Goal: Information Seeking & Learning: Learn about a topic

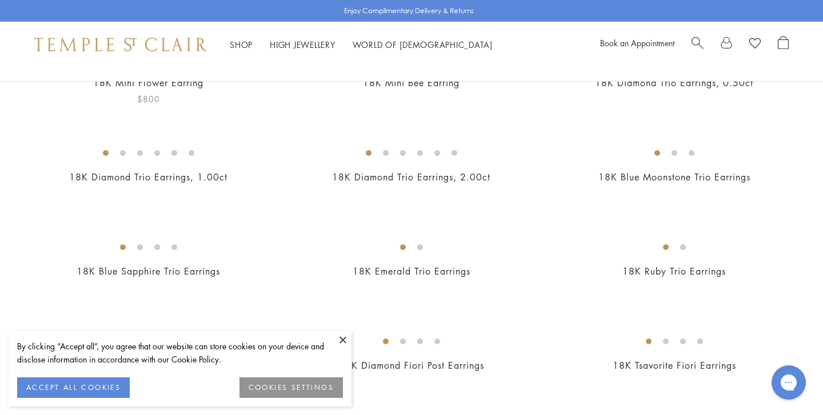
scroll to position [259, 0]
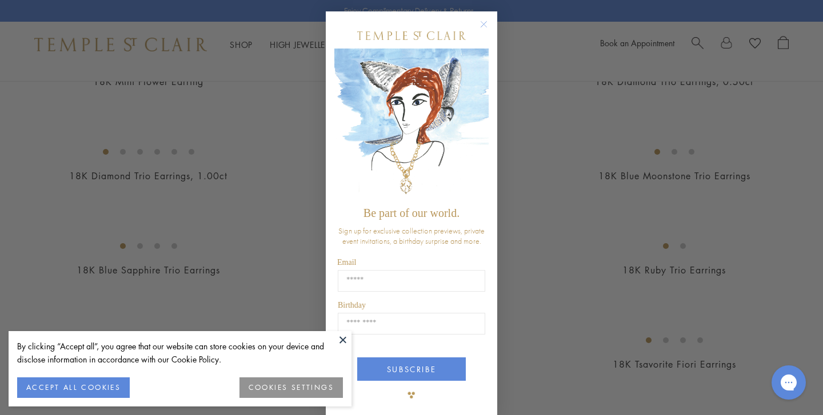
click at [482, 21] on circle "Close dialog" at bounding box center [484, 25] width 14 height 14
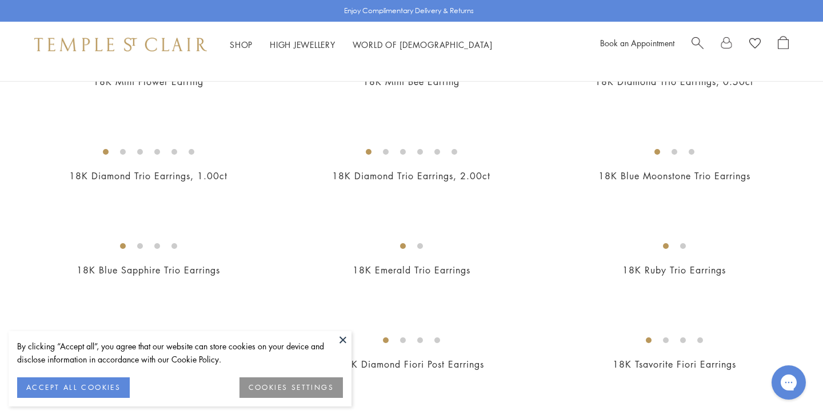
click at [343, 342] on button at bounding box center [342, 339] width 17 height 17
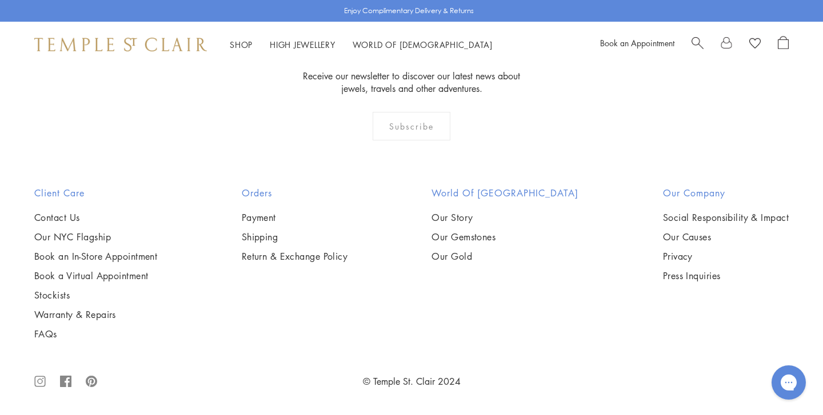
scroll to position [5807, 0]
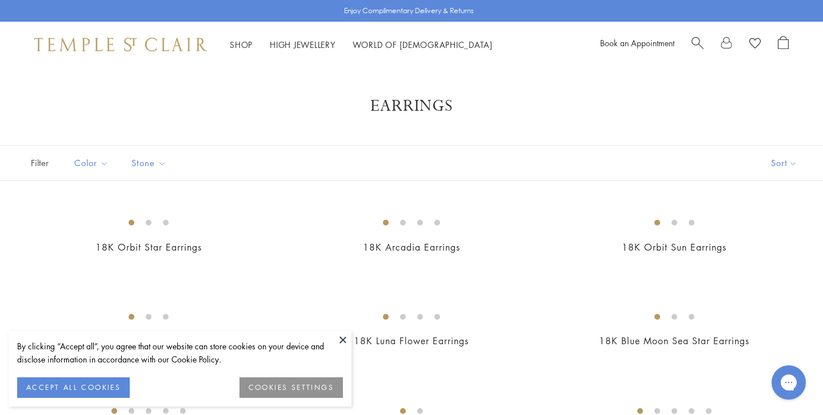
click at [345, 341] on button at bounding box center [342, 339] width 17 height 17
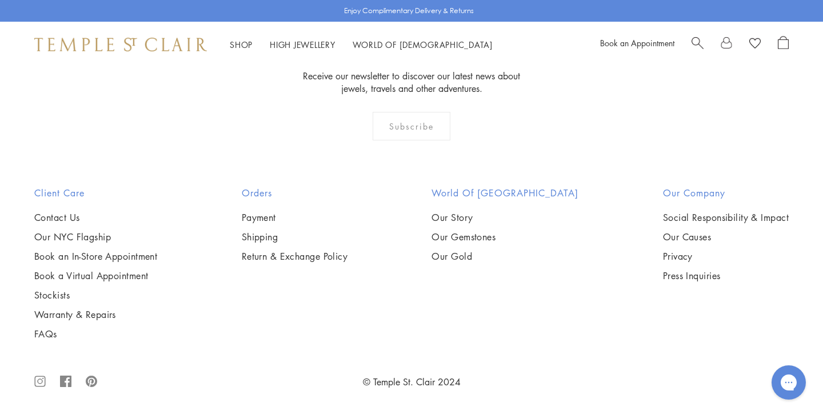
scroll to position [3011, 0]
click at [0, 0] on img at bounding box center [0, 0] width 0 height 0
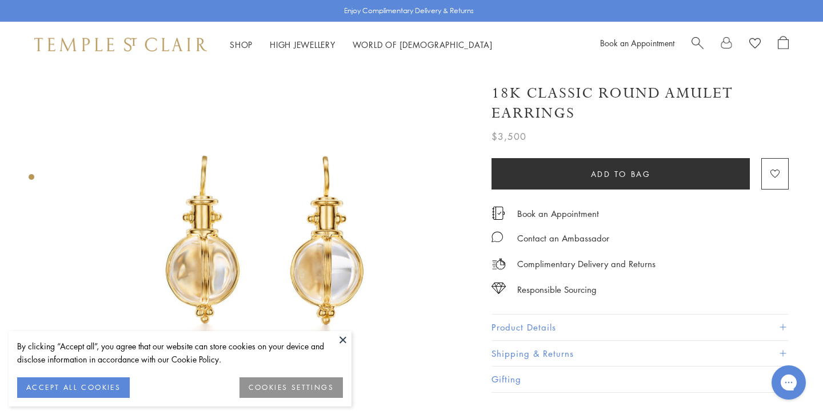
scroll to position [38, 1]
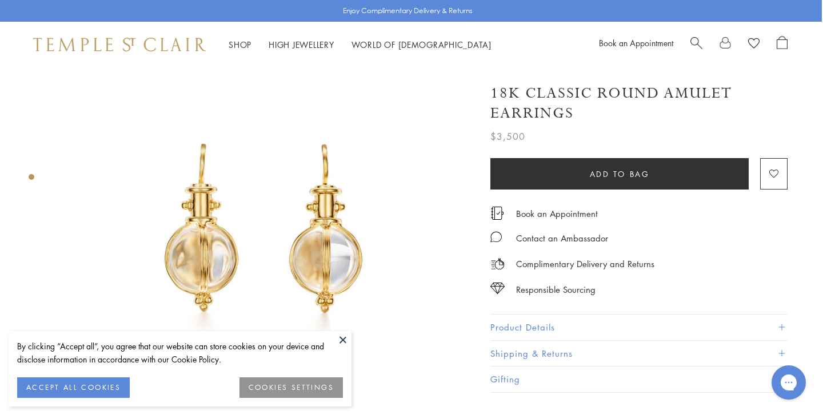
click at [530, 322] on button "Product Details" at bounding box center [638, 328] width 297 height 26
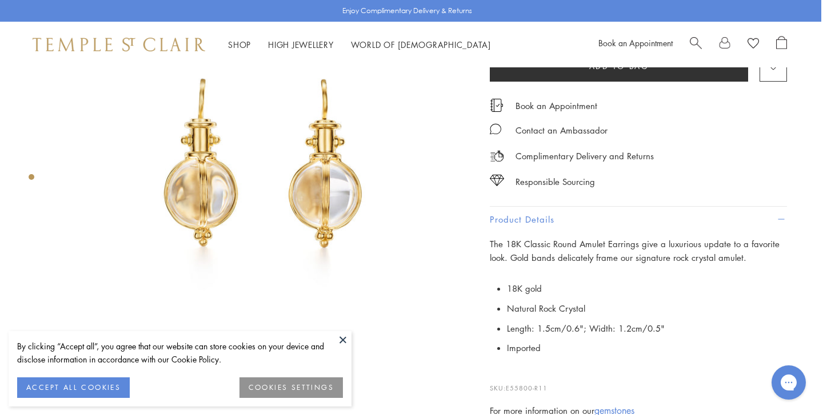
scroll to position [104, 2]
click at [339, 335] on button at bounding box center [342, 339] width 17 height 17
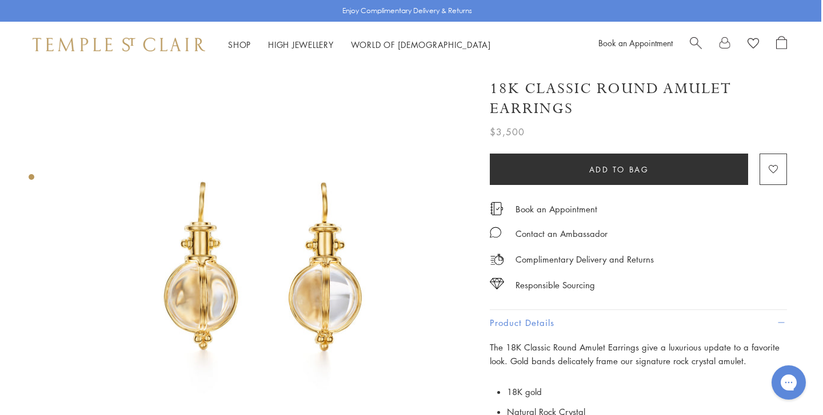
scroll to position [0, 2]
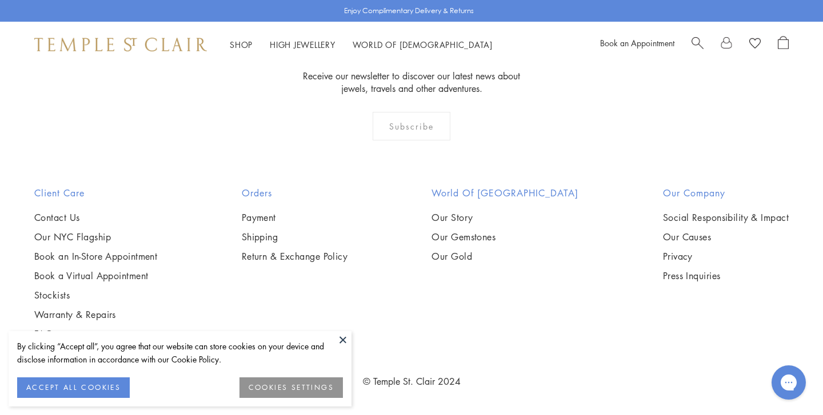
scroll to position [845, 0]
